Goal: Information Seeking & Learning: Learn about a topic

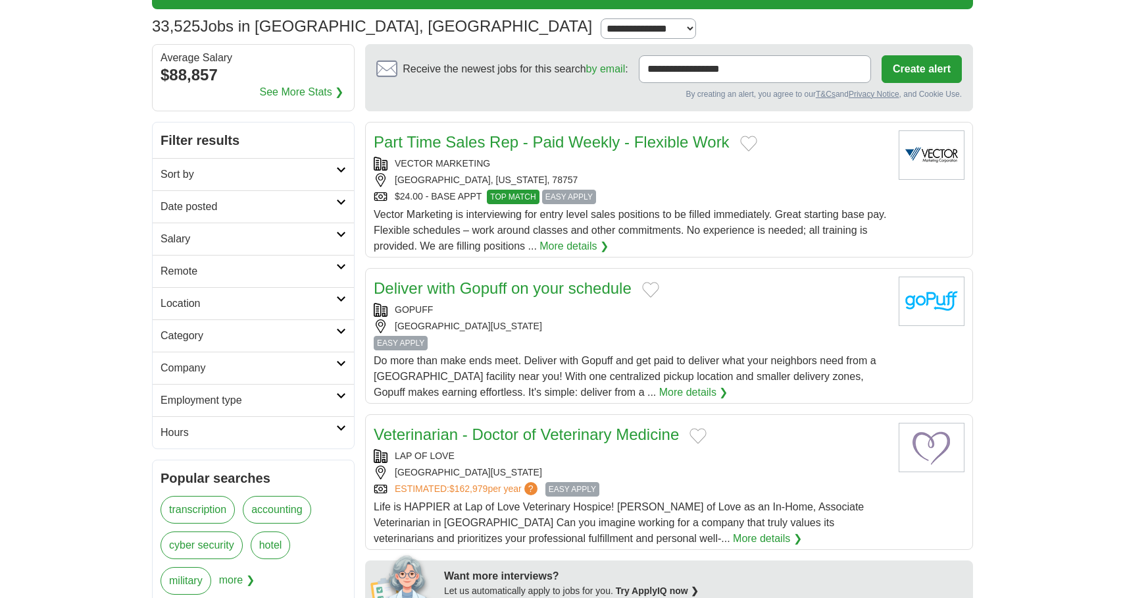
scroll to position [91, 0]
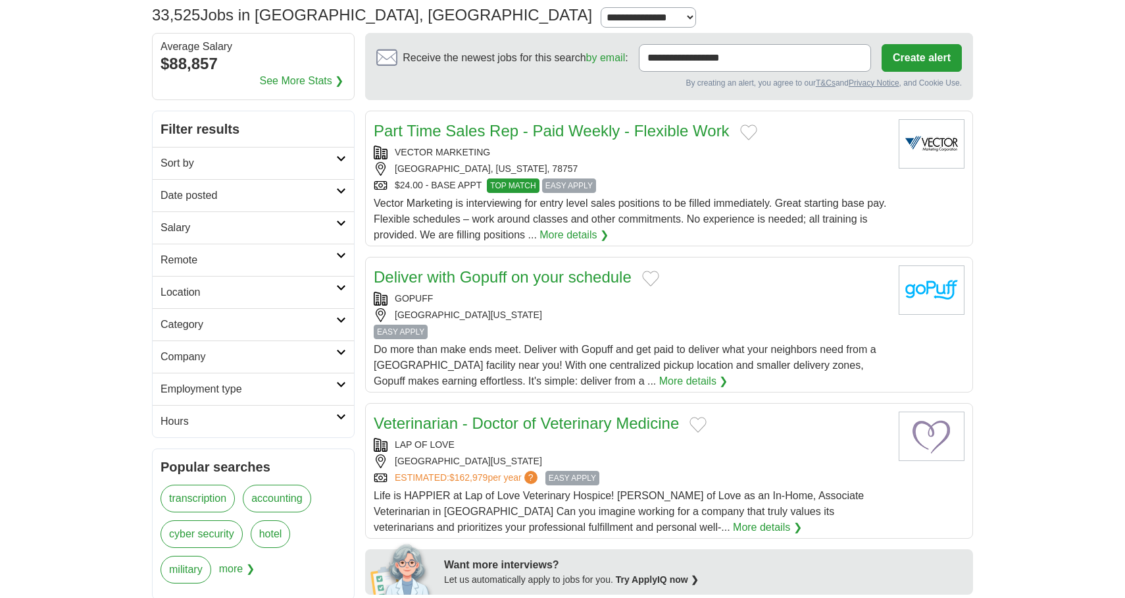
click at [330, 320] on h2 "Category" at bounding box center [249, 325] width 176 height 16
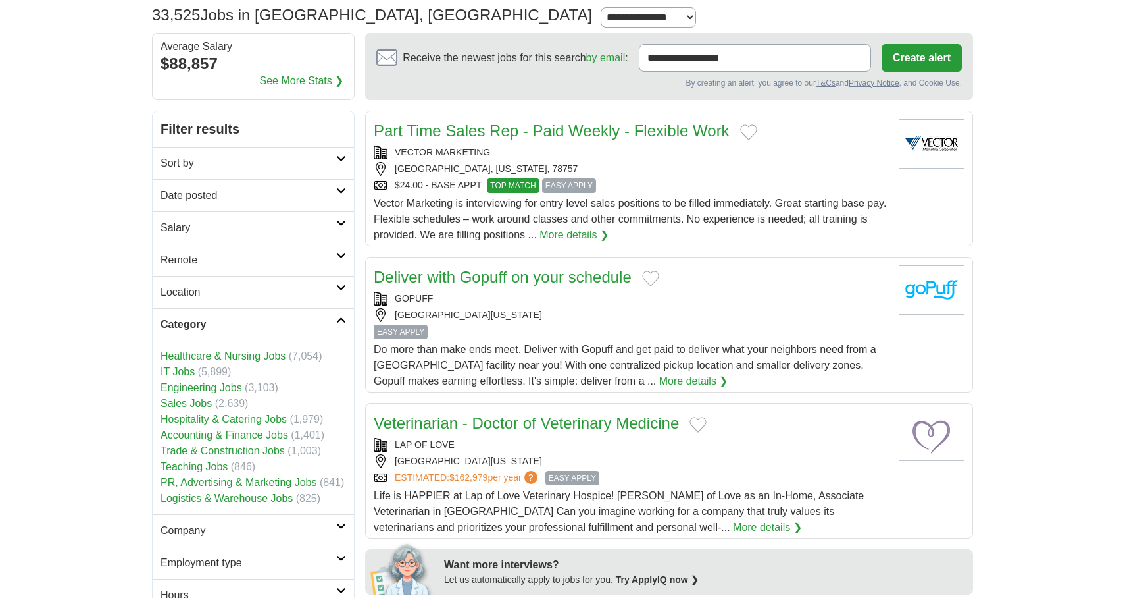
click at [334, 289] on h2 "Location" at bounding box center [249, 292] width 176 height 16
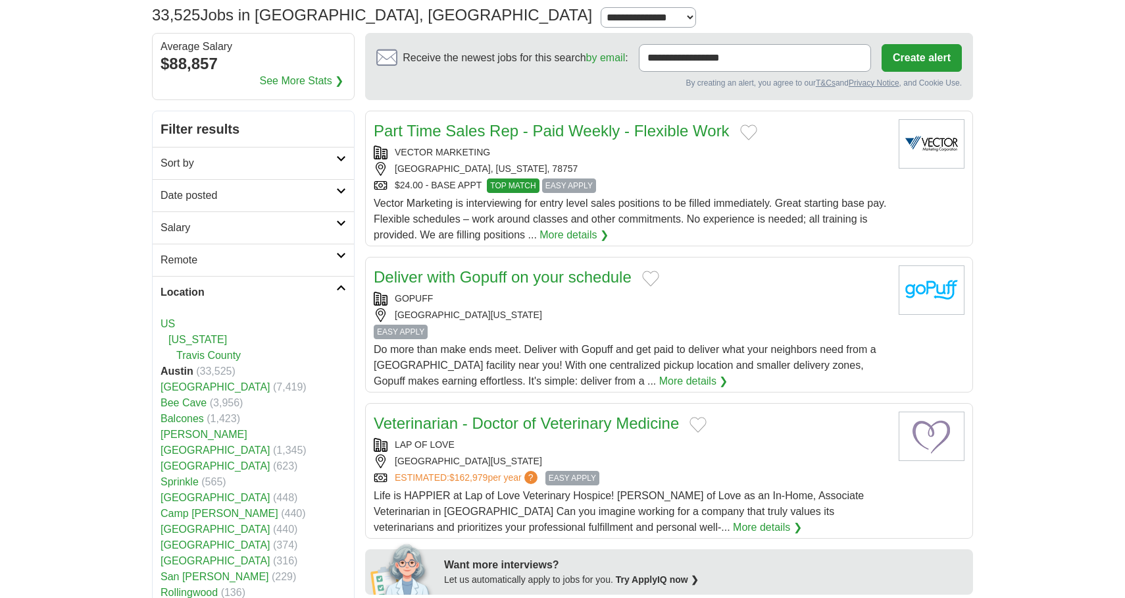
click at [340, 231] on link "Salary" at bounding box center [253, 227] width 201 height 32
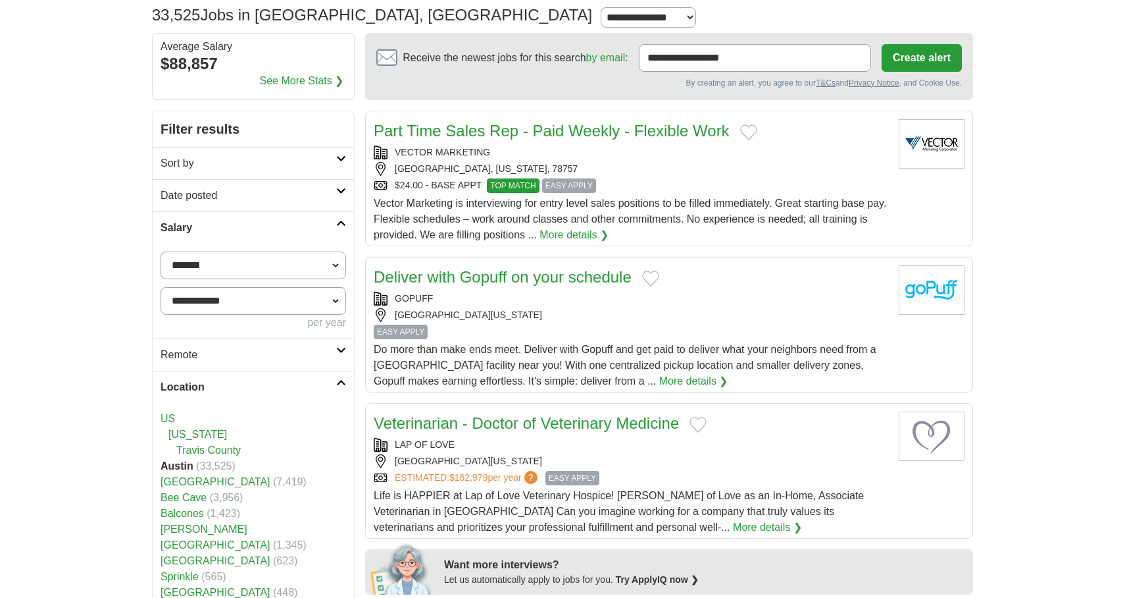
click at [337, 191] on icon at bounding box center [341, 191] width 10 height 7
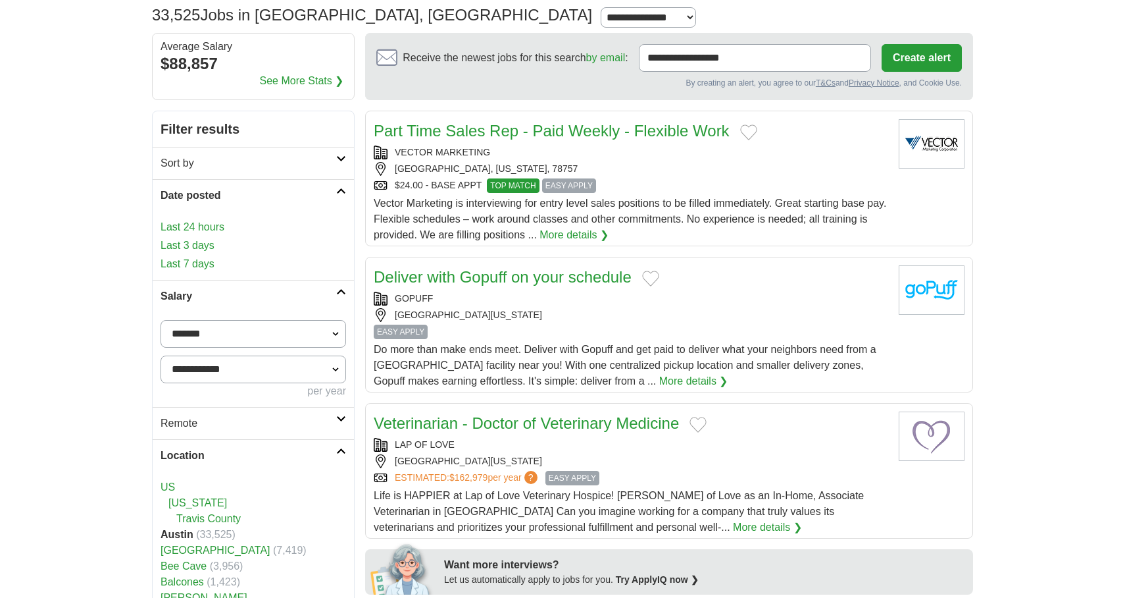
click at [341, 162] on link "Sort by" at bounding box center [253, 163] width 201 height 32
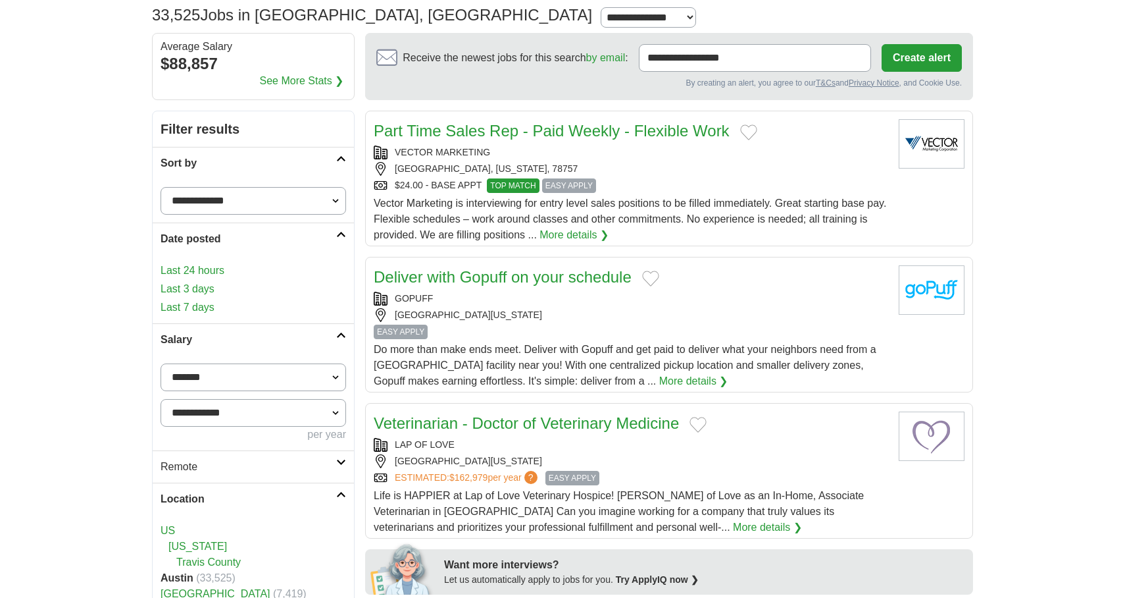
click at [341, 162] on link "Sort by" at bounding box center [253, 163] width 201 height 32
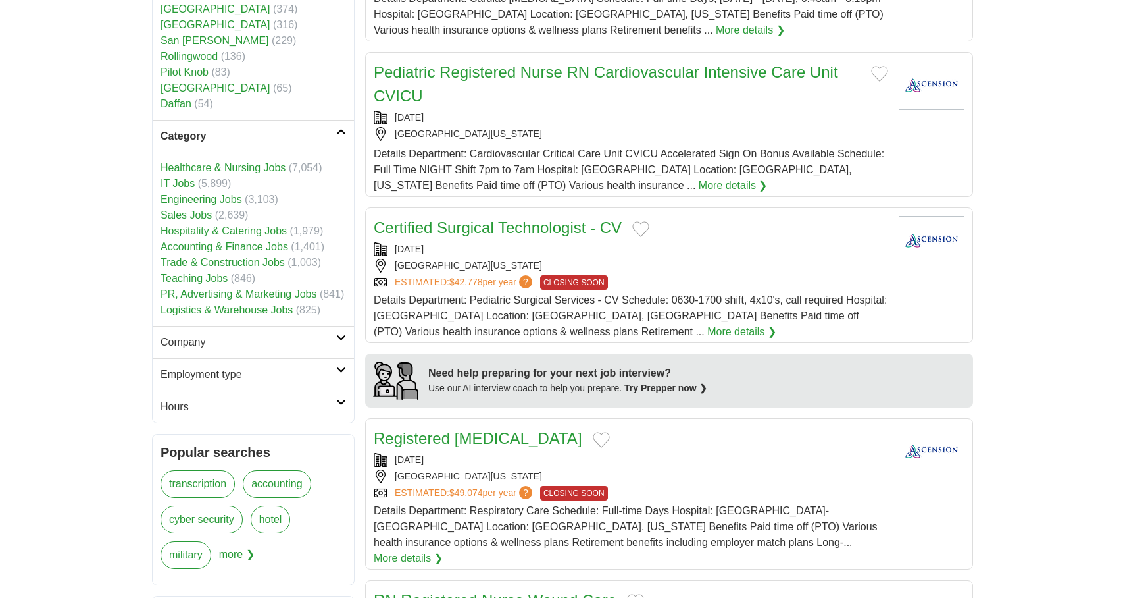
scroll to position [854, 0]
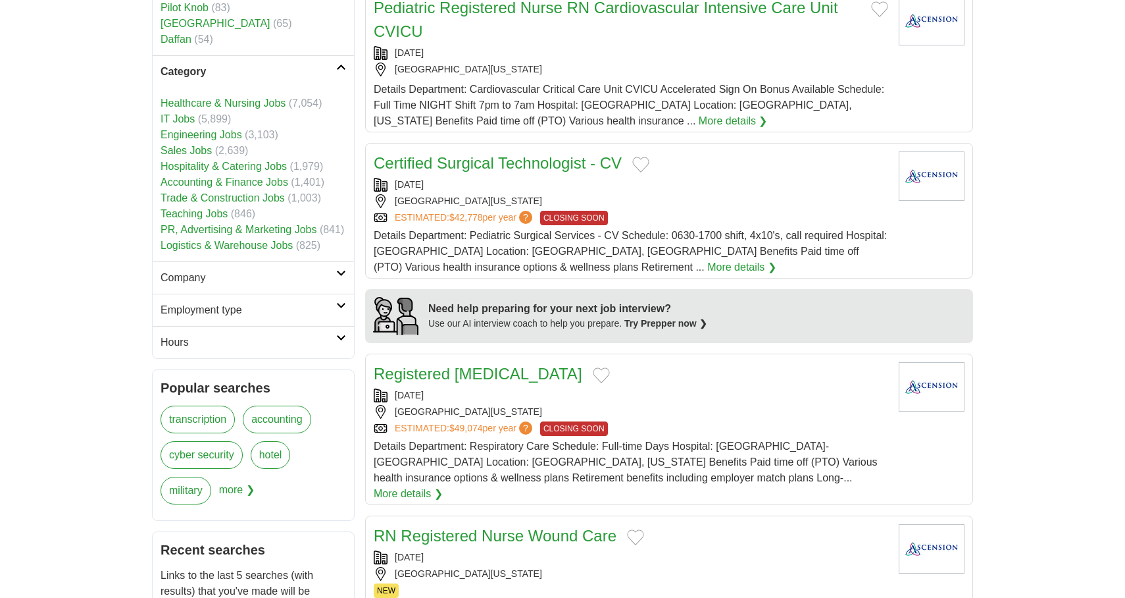
click at [308, 270] on h2 "Company" at bounding box center [249, 278] width 176 height 16
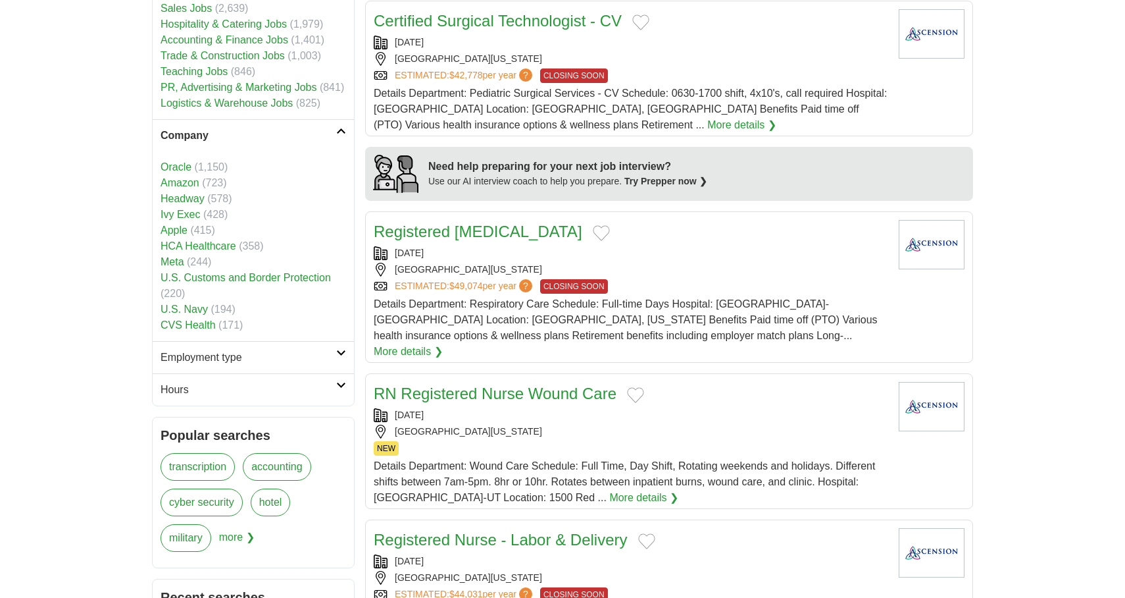
scroll to position [1210, 0]
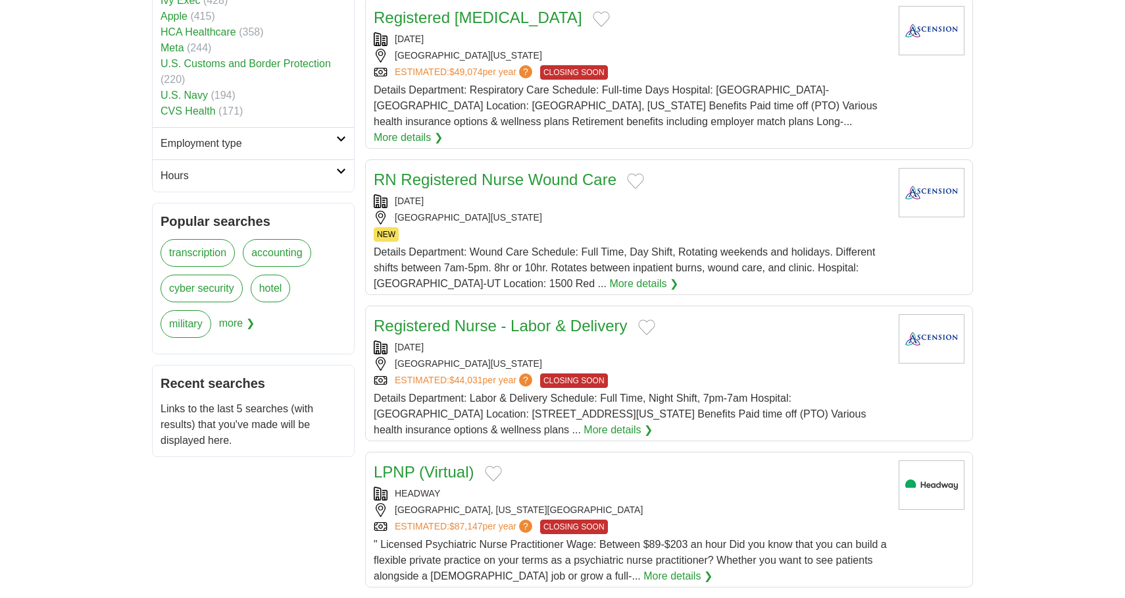
click at [323, 136] on h2 "Employment type" at bounding box center [249, 144] width 176 height 16
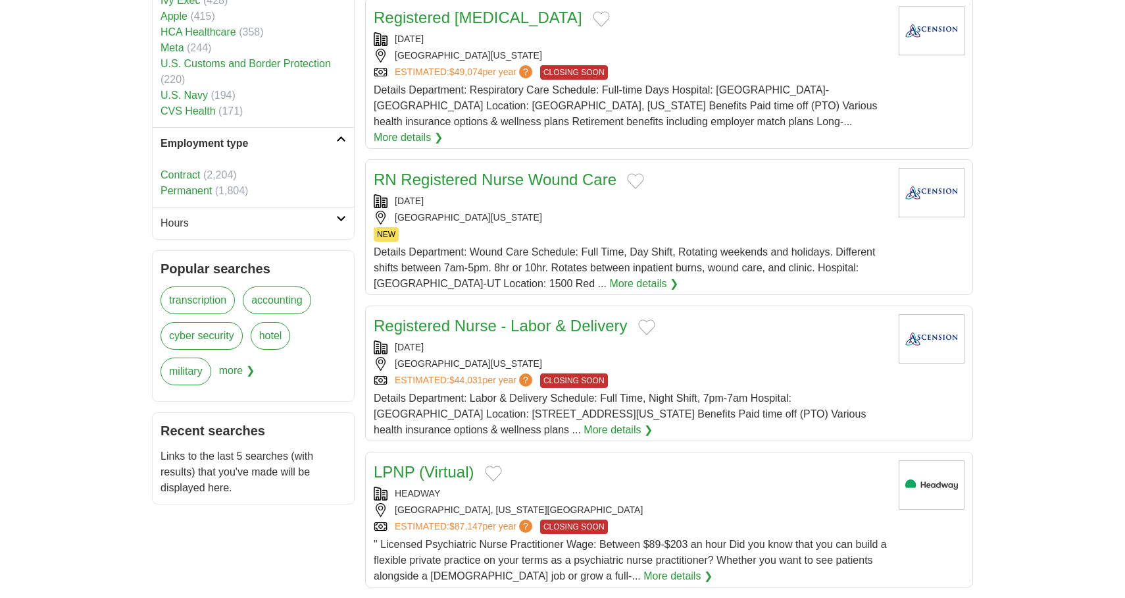
click at [190, 215] on h2 "Hours" at bounding box center [249, 223] width 176 height 16
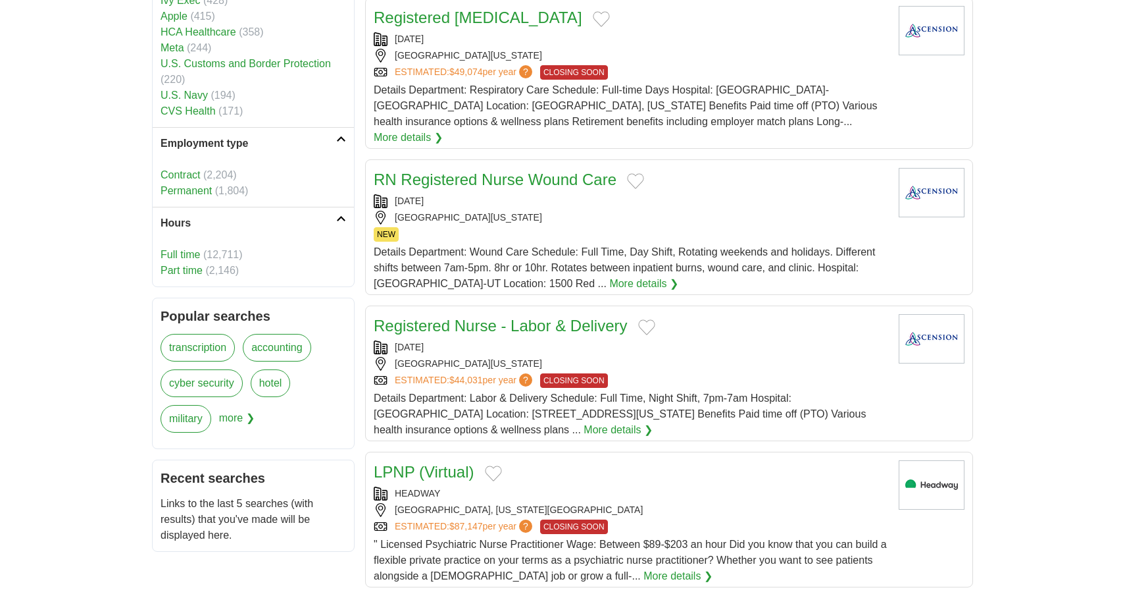
scroll to position [1206, 0]
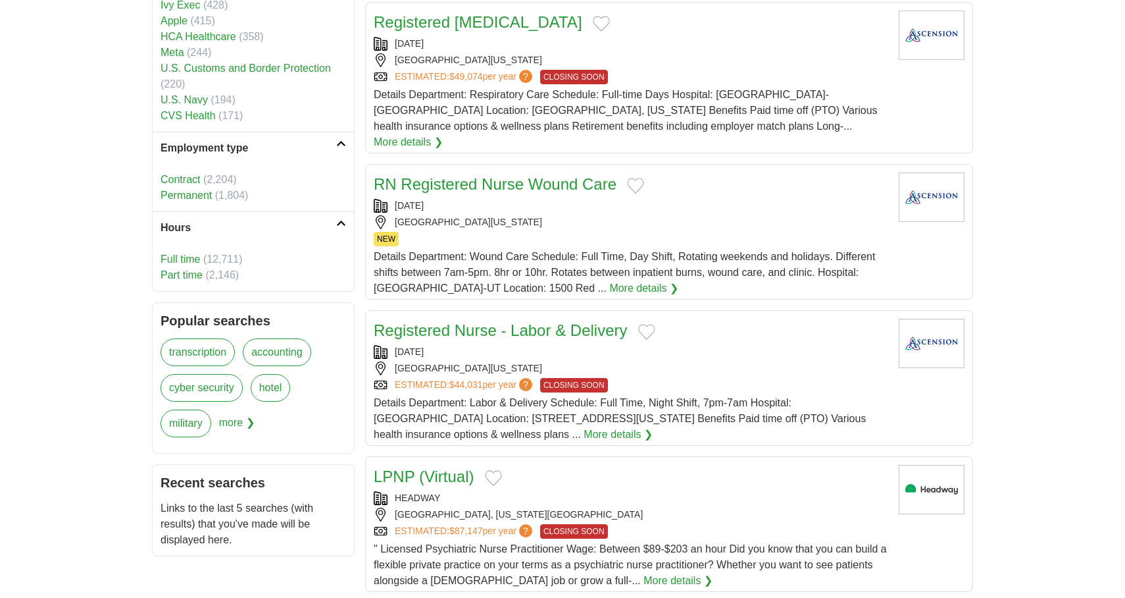
click at [175, 253] on link "Full time" at bounding box center [180, 258] width 39 height 11
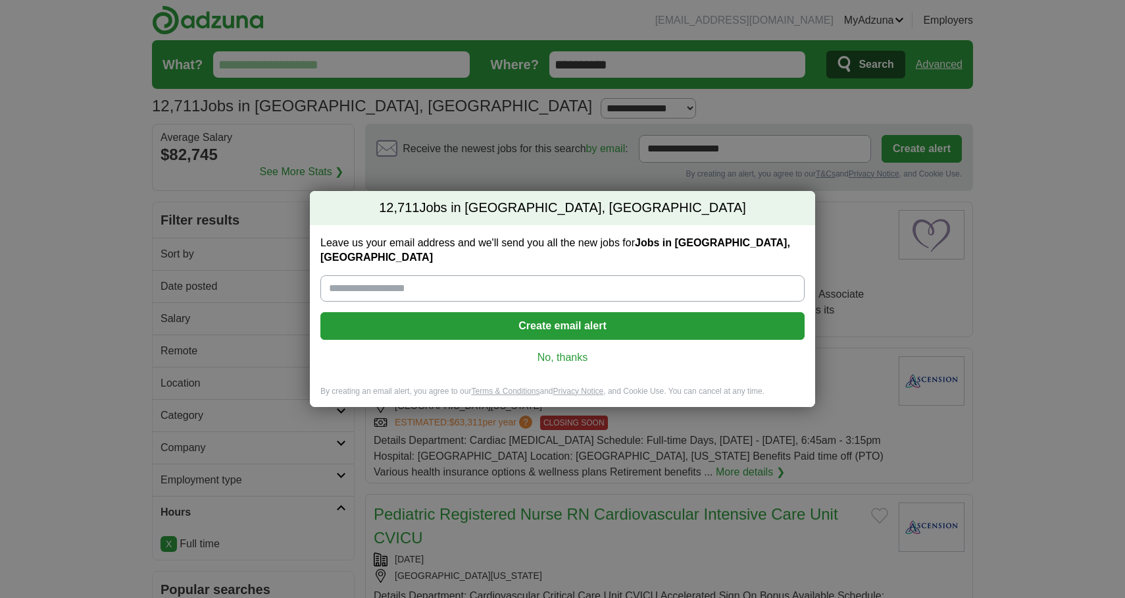
click at [552, 353] on link "No, thanks" at bounding box center [562, 357] width 463 height 14
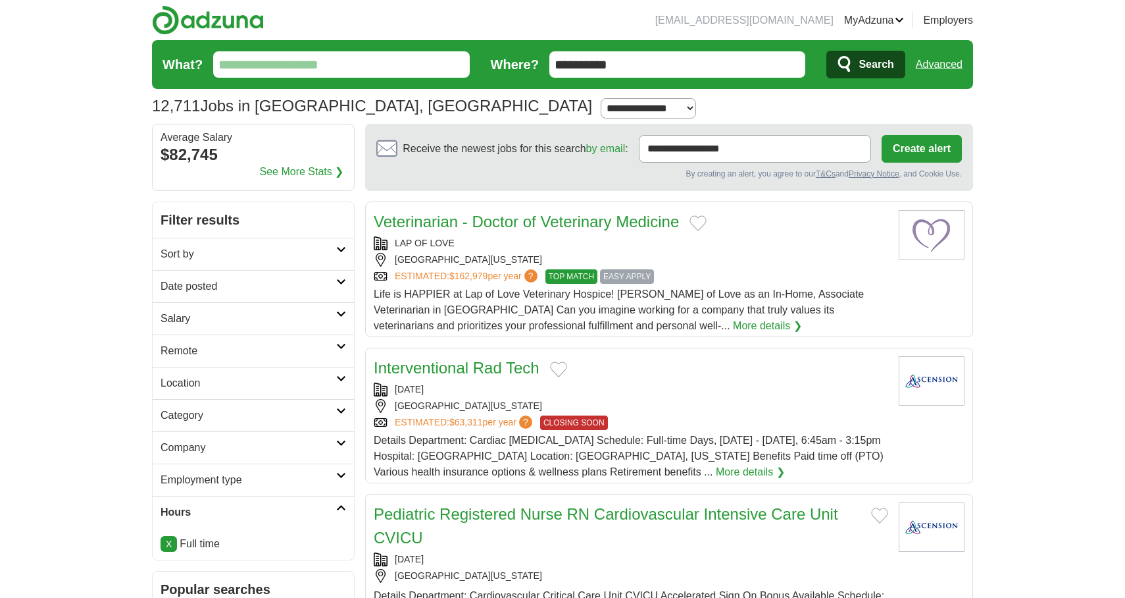
click at [380, 74] on input "What?" at bounding box center [341, 64] width 257 height 26
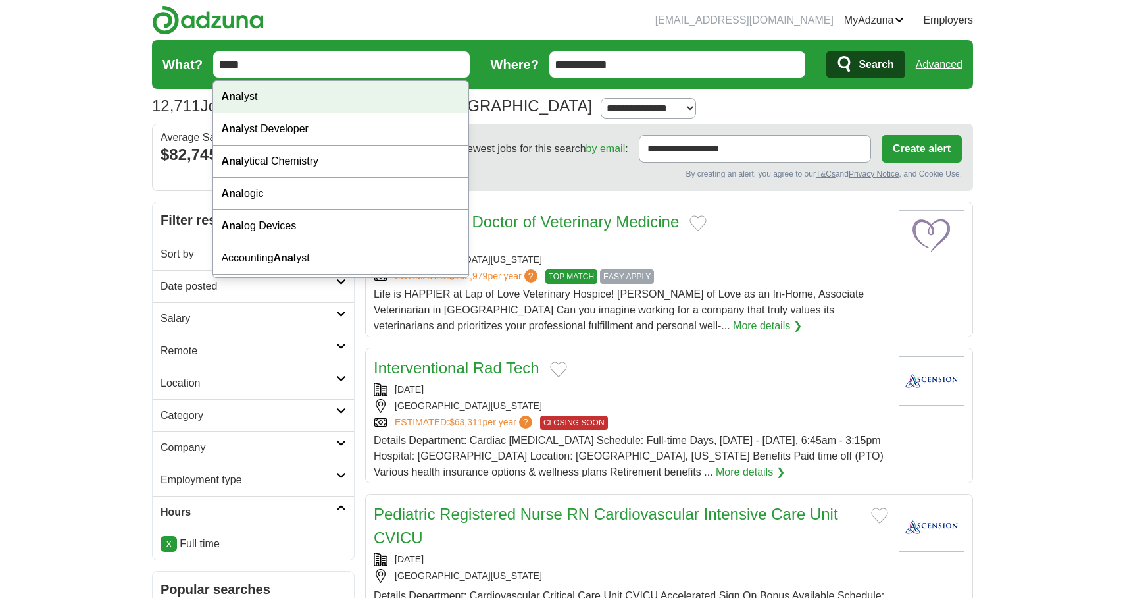
click at [369, 101] on div "Anal yst" at bounding box center [340, 97] width 255 height 32
type input "*******"
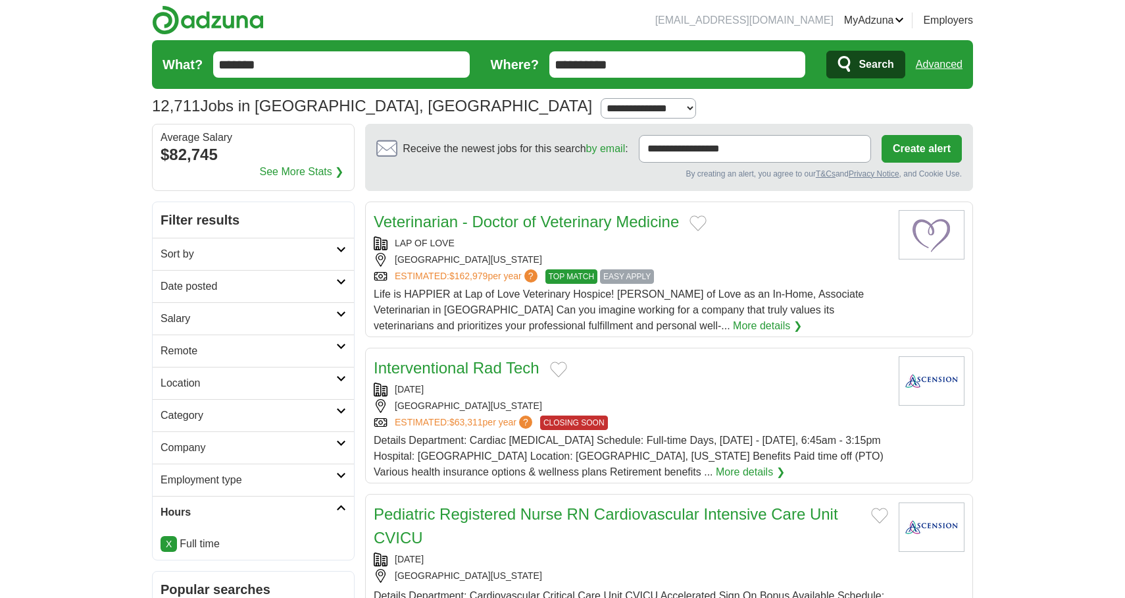
click at [889, 65] on span "Search" at bounding box center [876, 64] width 35 height 26
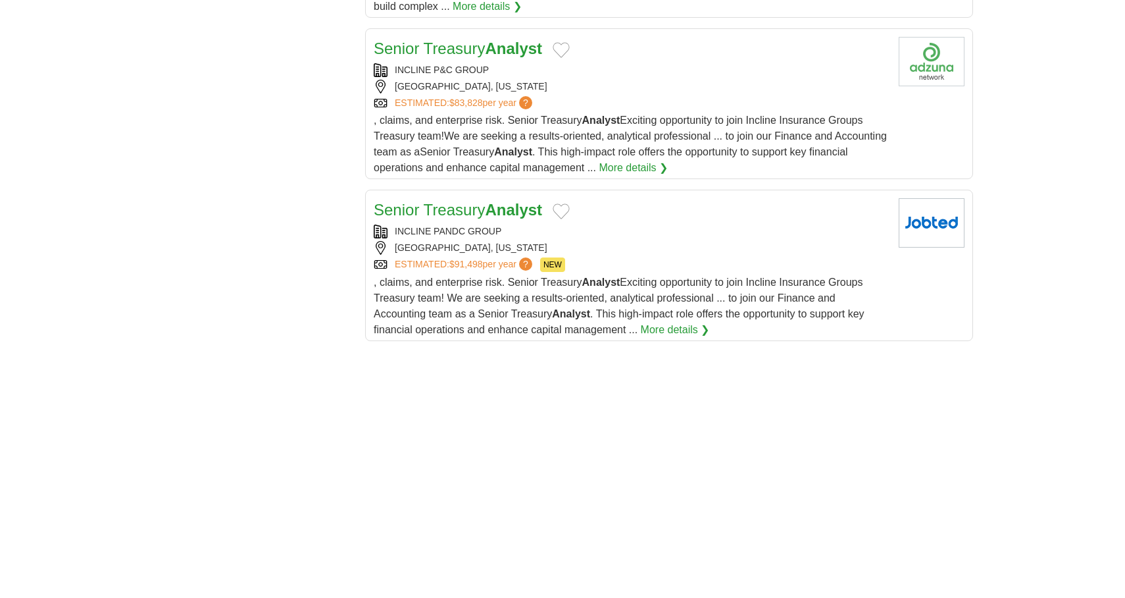
scroll to position [1497, 0]
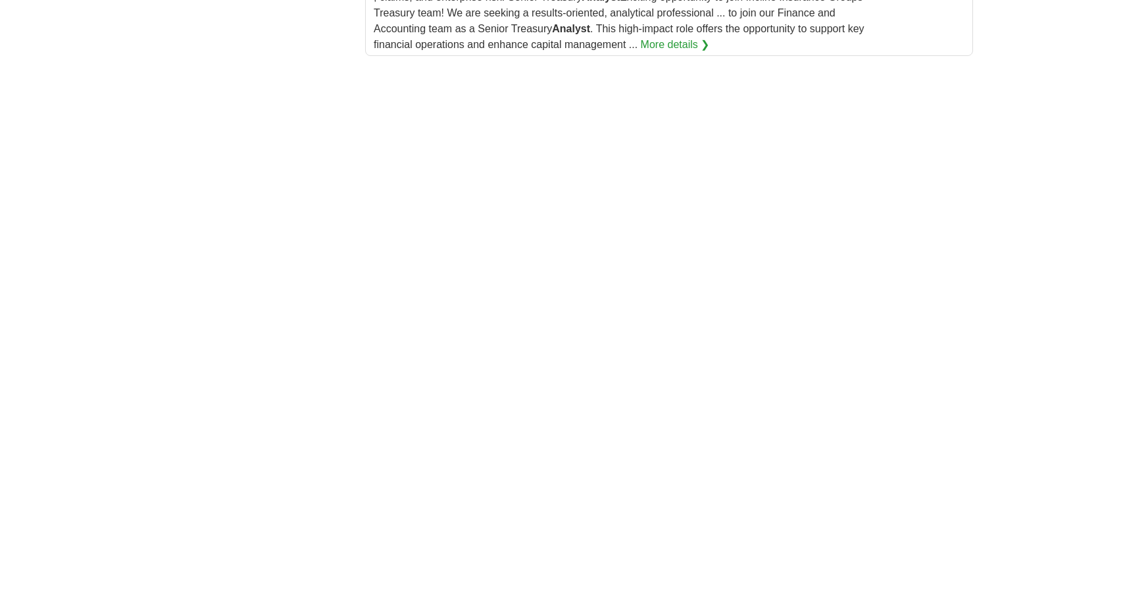
scroll to position [1786, 0]
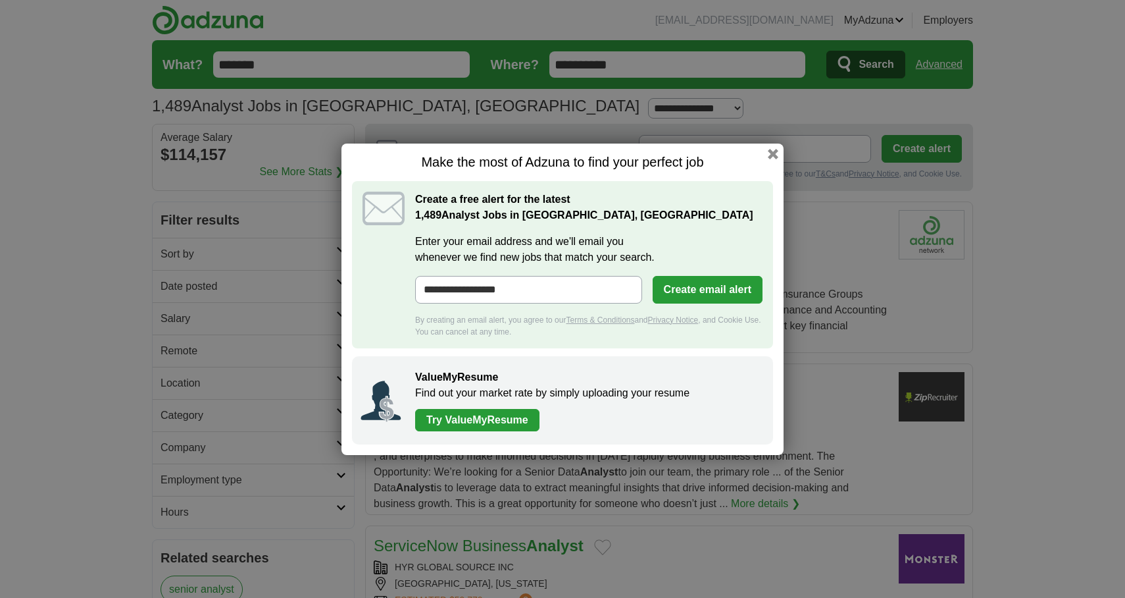
scroll to position [1604, 0]
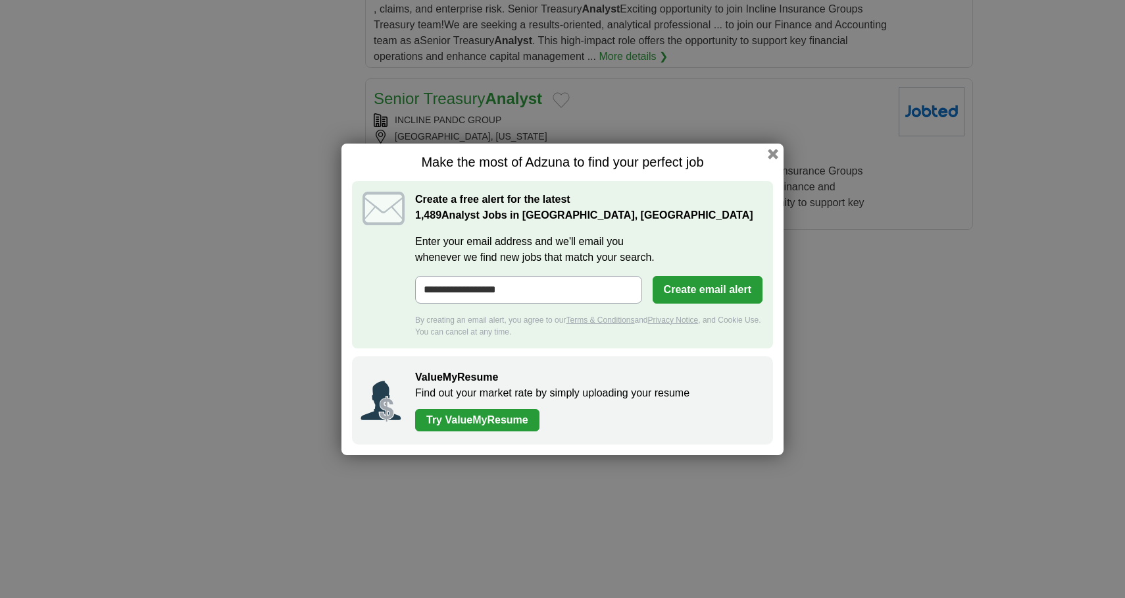
click at [769, 149] on button "button" at bounding box center [773, 154] width 11 height 11
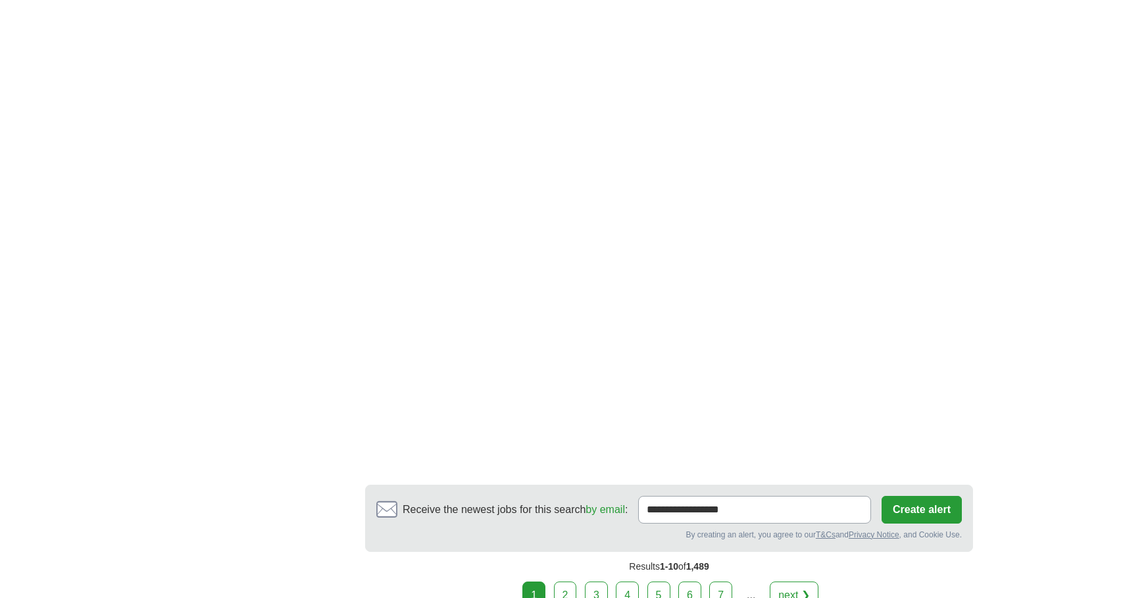
scroll to position [1966, 0]
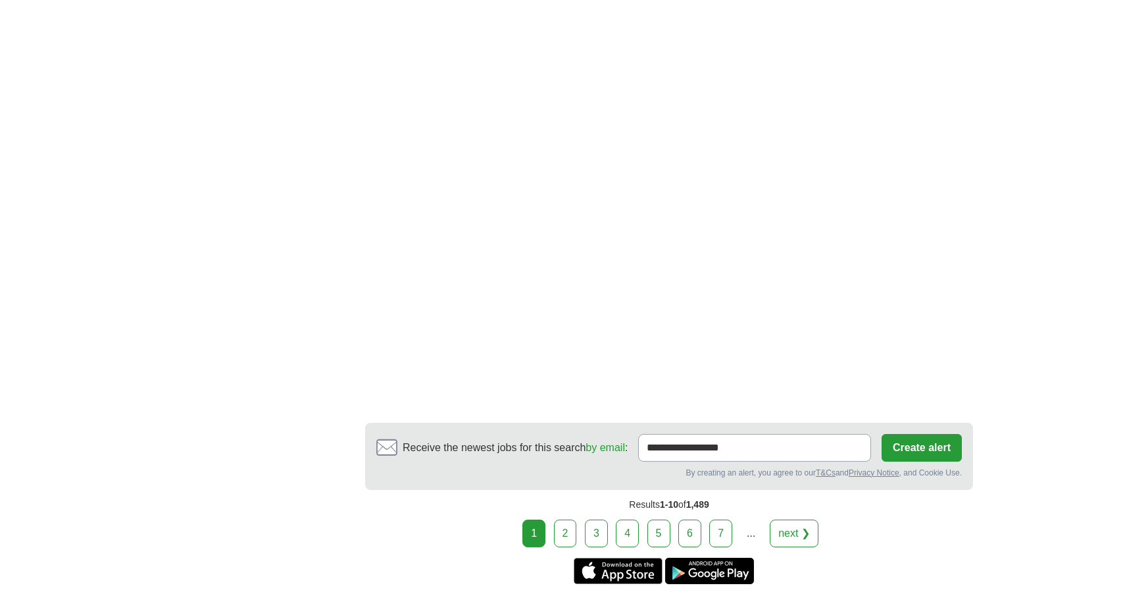
click at [565, 519] on link "2" at bounding box center [565, 533] width 23 height 28
click at [571, 519] on link "2" at bounding box center [565, 533] width 23 height 28
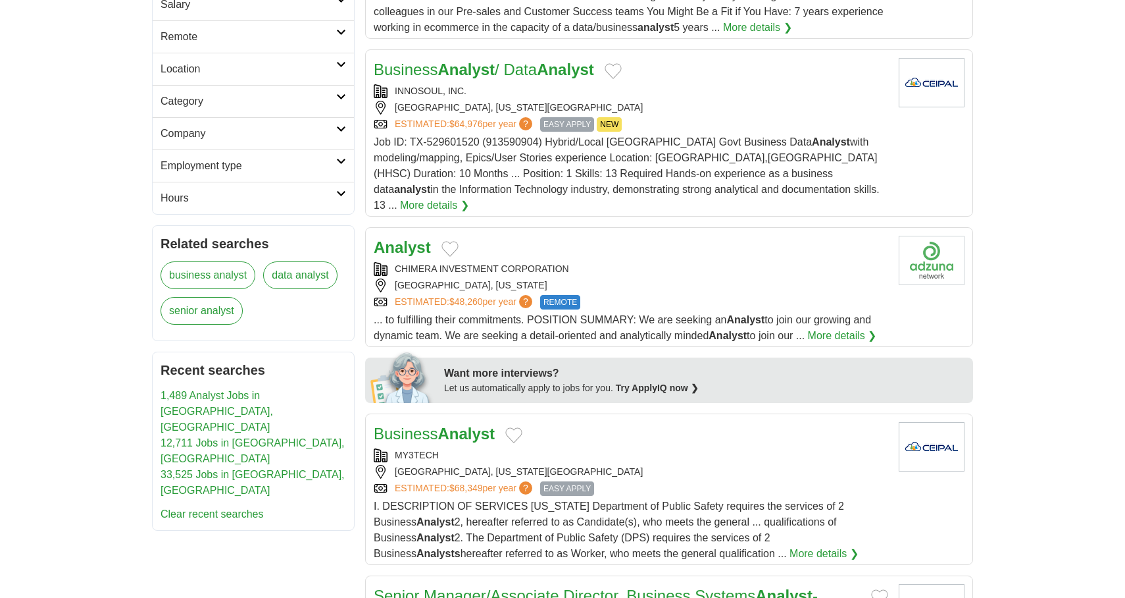
scroll to position [335, 0]
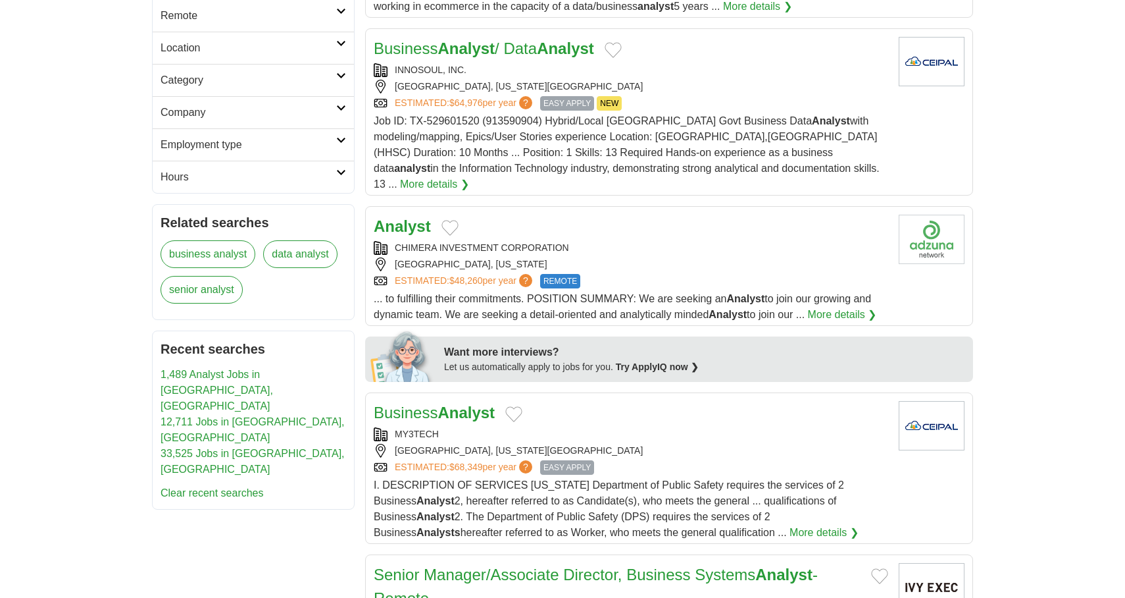
click at [477, 403] on strong "Analyst" at bounding box center [466, 412] width 57 height 18
